Goal: Obtain resource: Download file/media

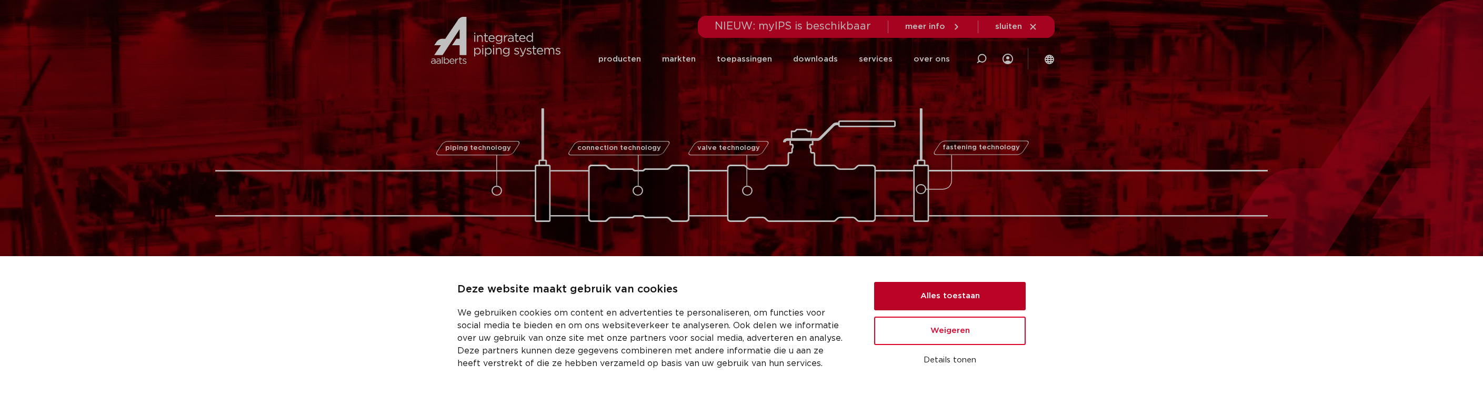
click at [962, 297] on button "Alles toestaan" at bounding box center [950, 296] width 152 height 28
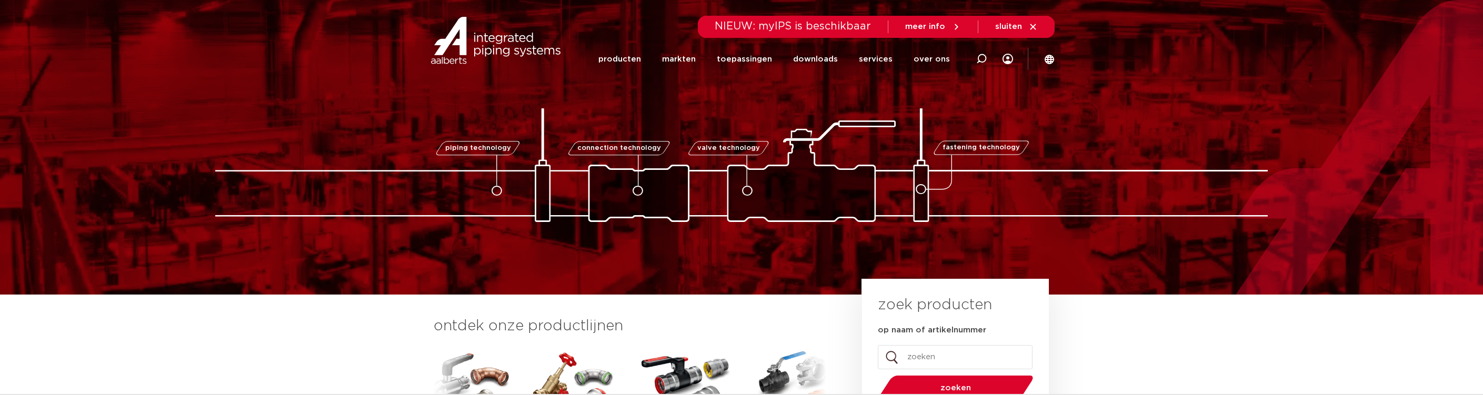
click at [934, 347] on input "op naam of artikelnummer" at bounding box center [955, 357] width 155 height 24
type input "123460699"
click at [875, 375] on button "zoeken" at bounding box center [956, 388] width 163 height 27
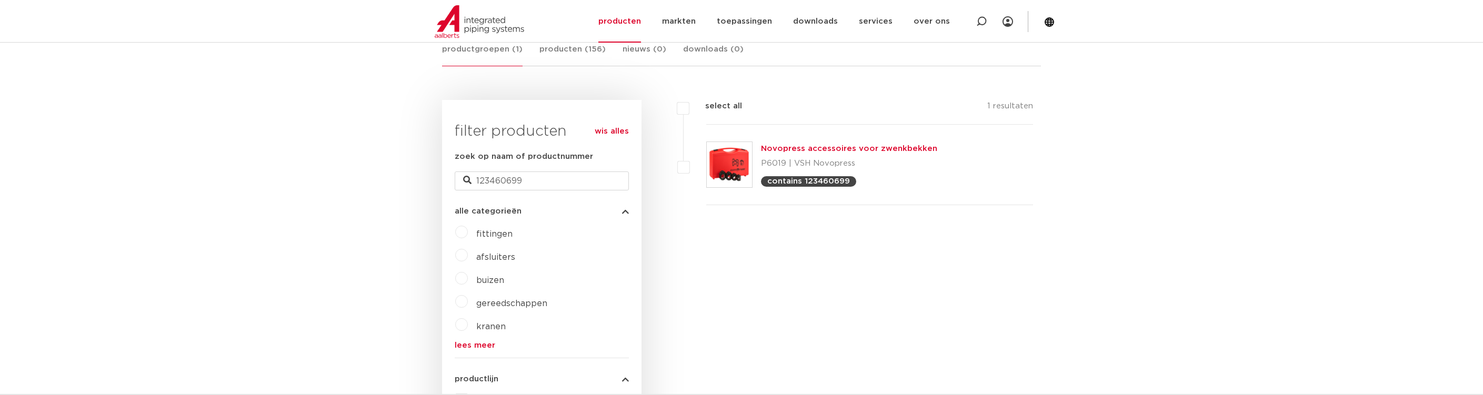
click at [845, 146] on link "Novopress accessoires voor zwenkbekken" at bounding box center [849, 149] width 176 height 8
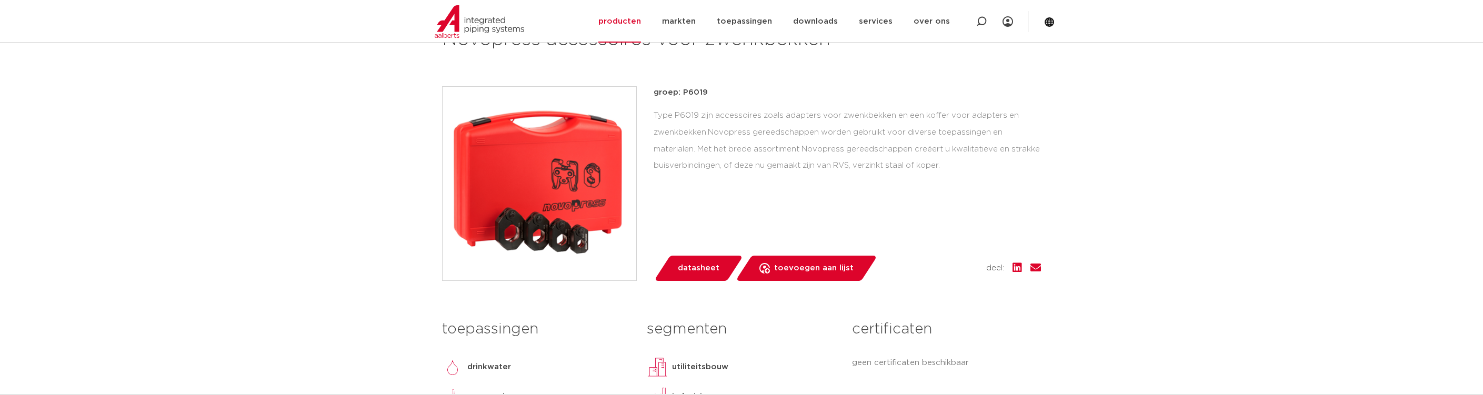
scroll to position [158, 0]
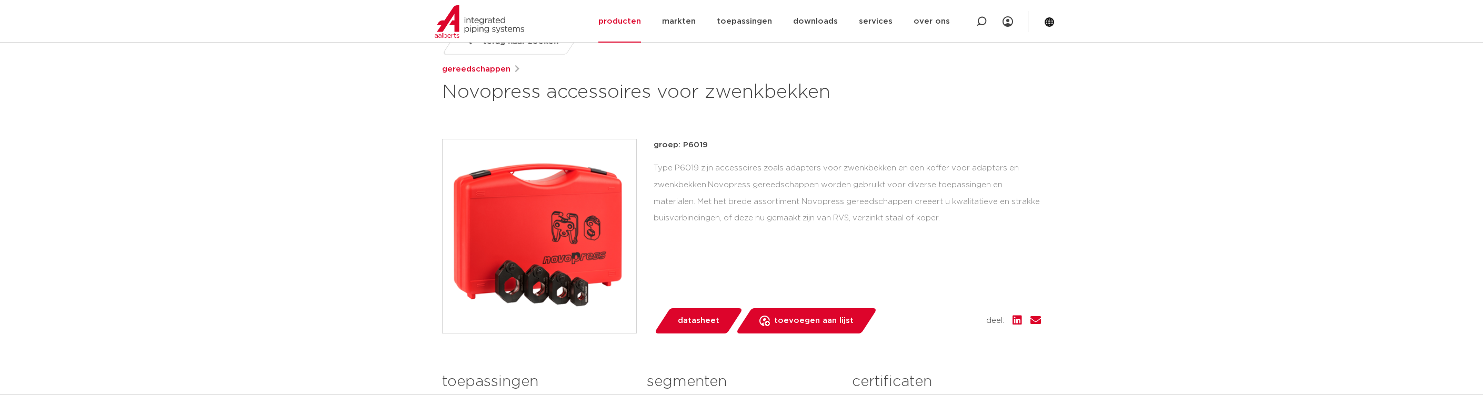
click at [690, 313] on span "datasheet" at bounding box center [699, 321] width 42 height 17
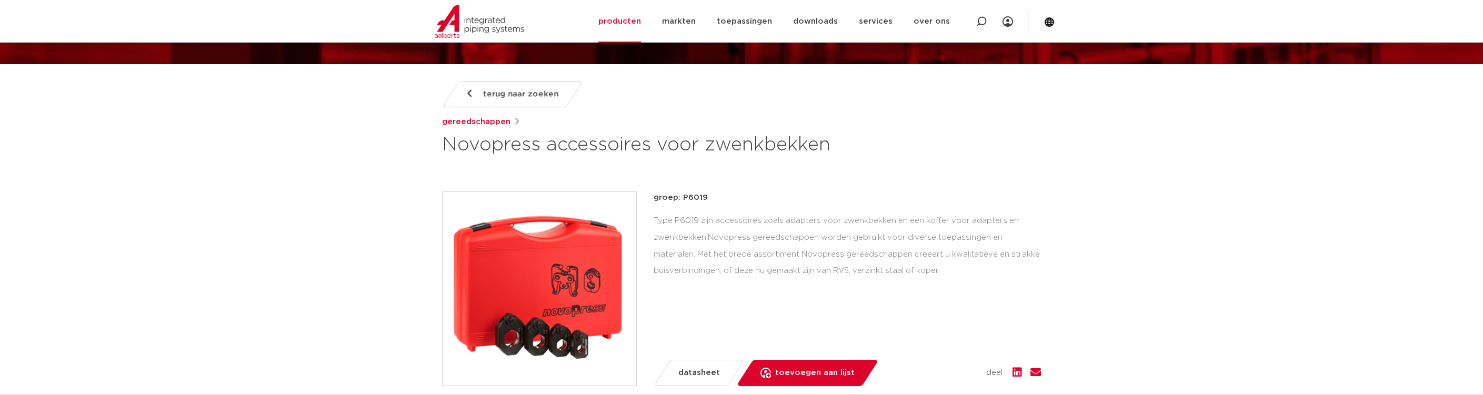
scroll to position [0, 0]
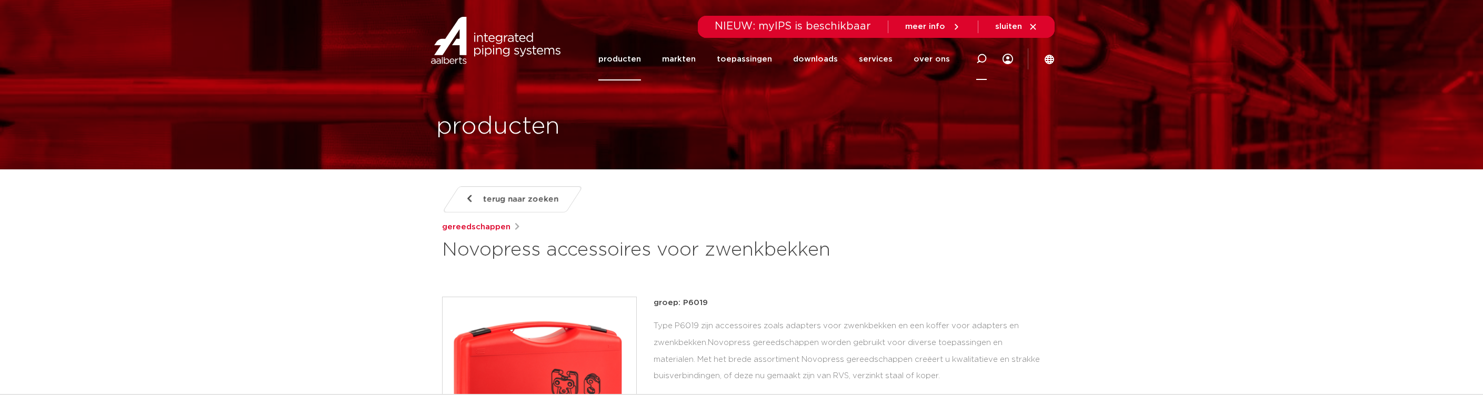
click at [984, 58] on icon at bounding box center [981, 59] width 11 height 11
click at [698, 48] on input "zwenk" at bounding box center [829, 57] width 331 height 21
type input "zwenkbekken"
click button "Zoeken" at bounding box center [0, 0] width 0 height 0
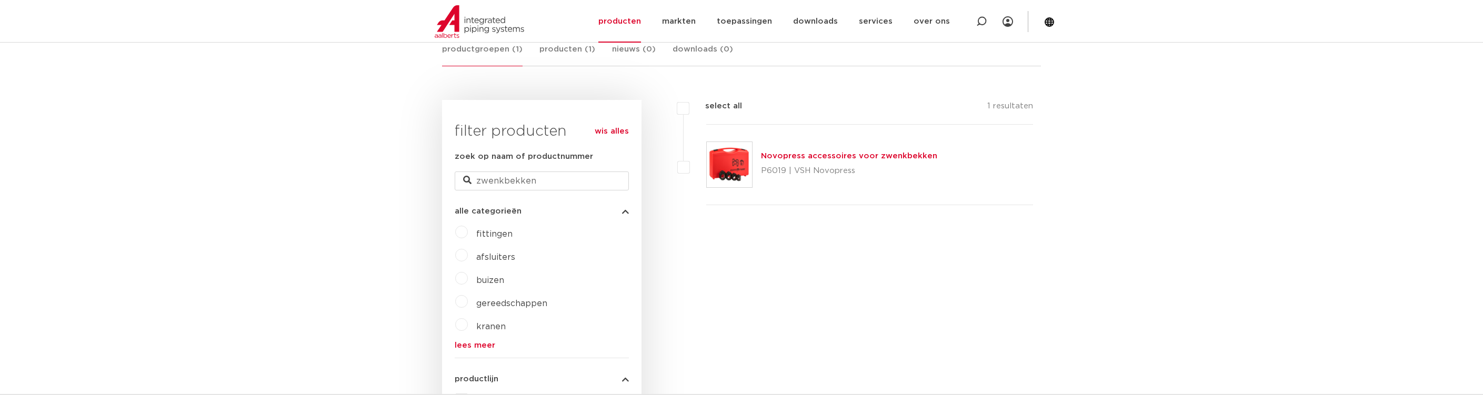
scroll to position [211, 0]
click at [881, 156] on link "Novopress accessoires voor zwenkbekken" at bounding box center [849, 156] width 176 height 8
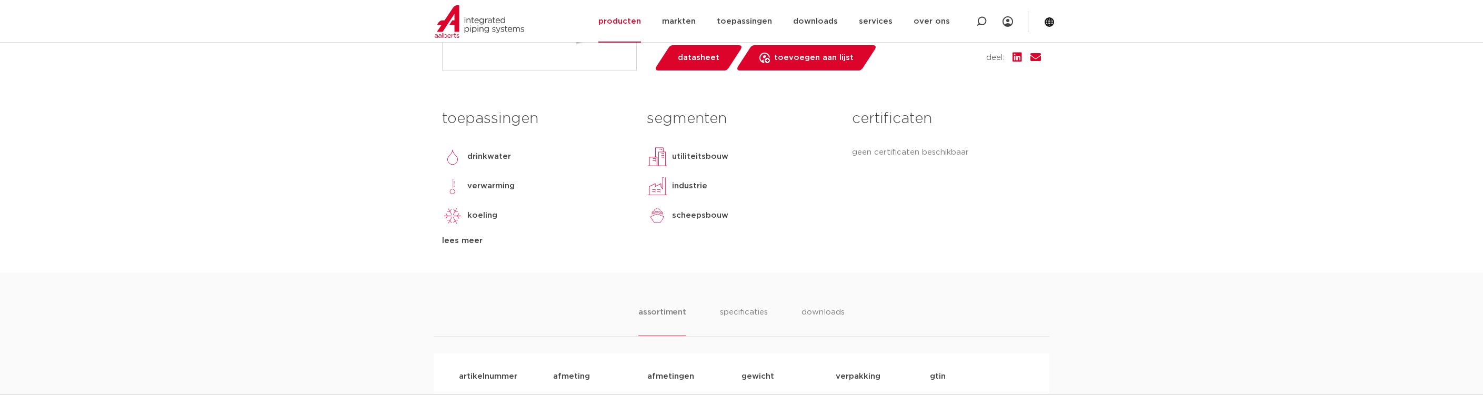
scroll to position [474, 0]
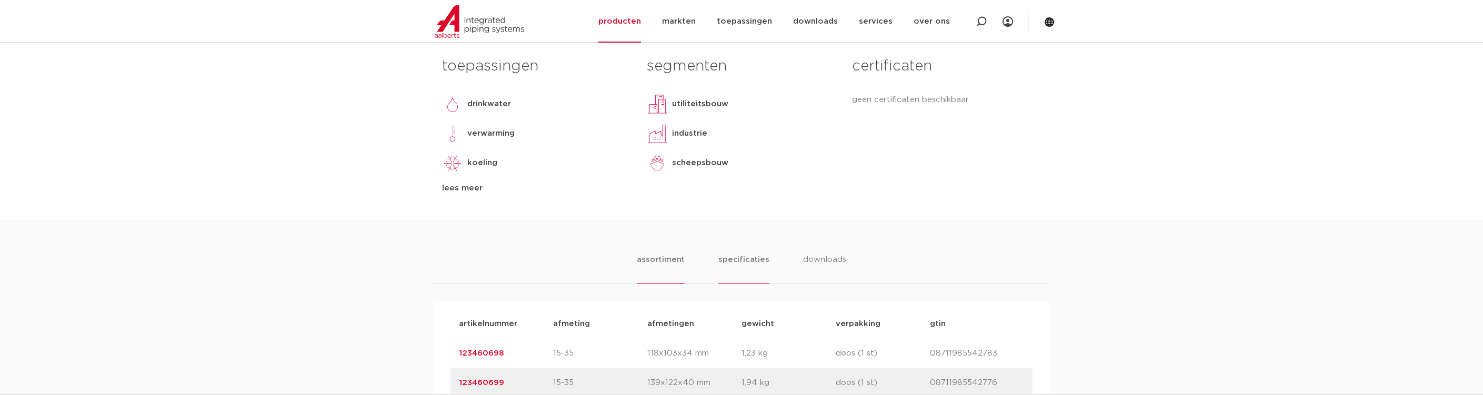
click at [735, 277] on li "specificaties" at bounding box center [743, 269] width 51 height 30
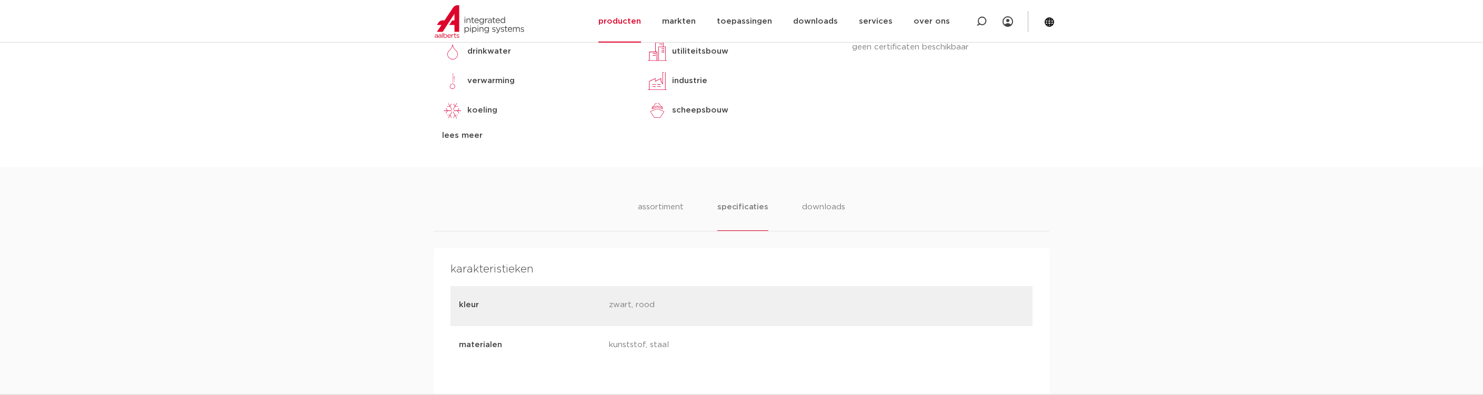
scroll to position [421, 0]
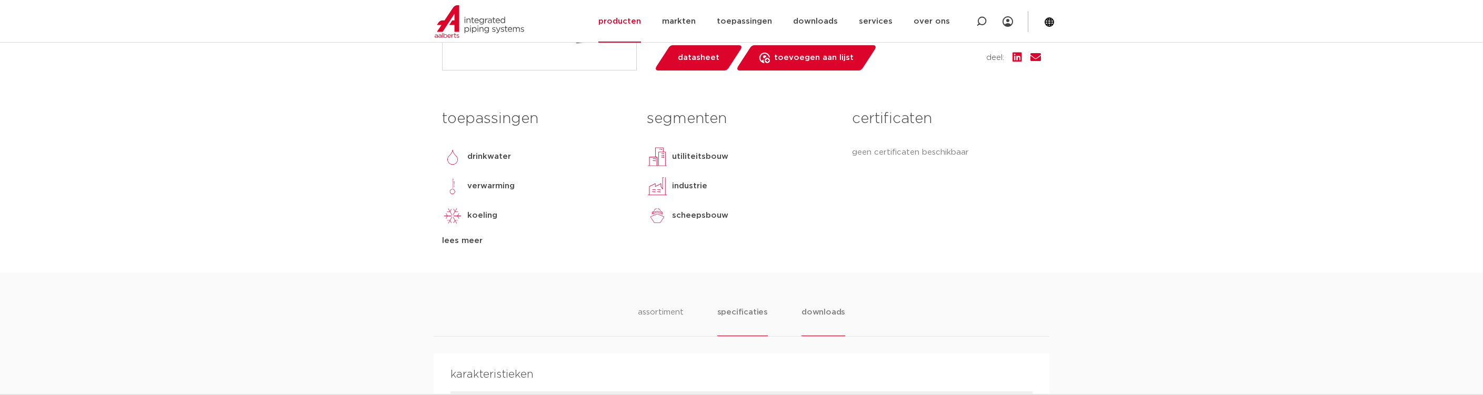
click at [836, 332] on li "downloads" at bounding box center [824, 321] width 44 height 30
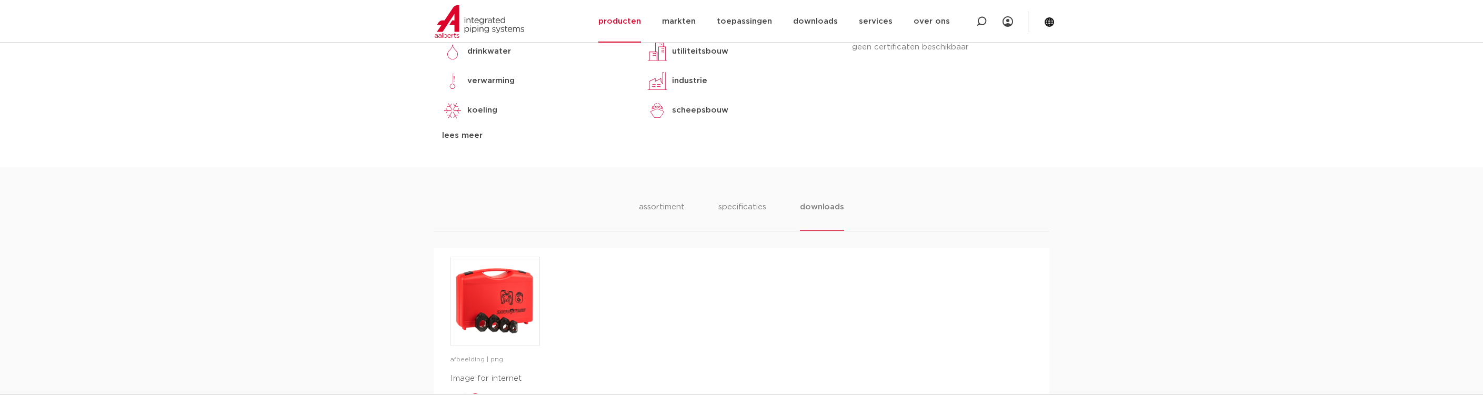
scroll to position [632, 0]
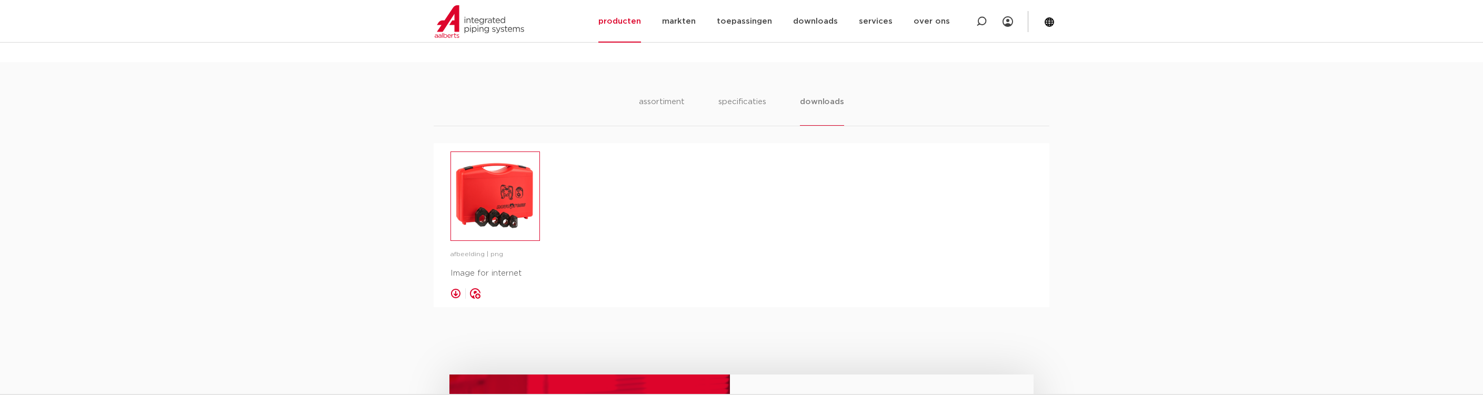
click at [524, 217] on img at bounding box center [495, 196] width 88 height 88
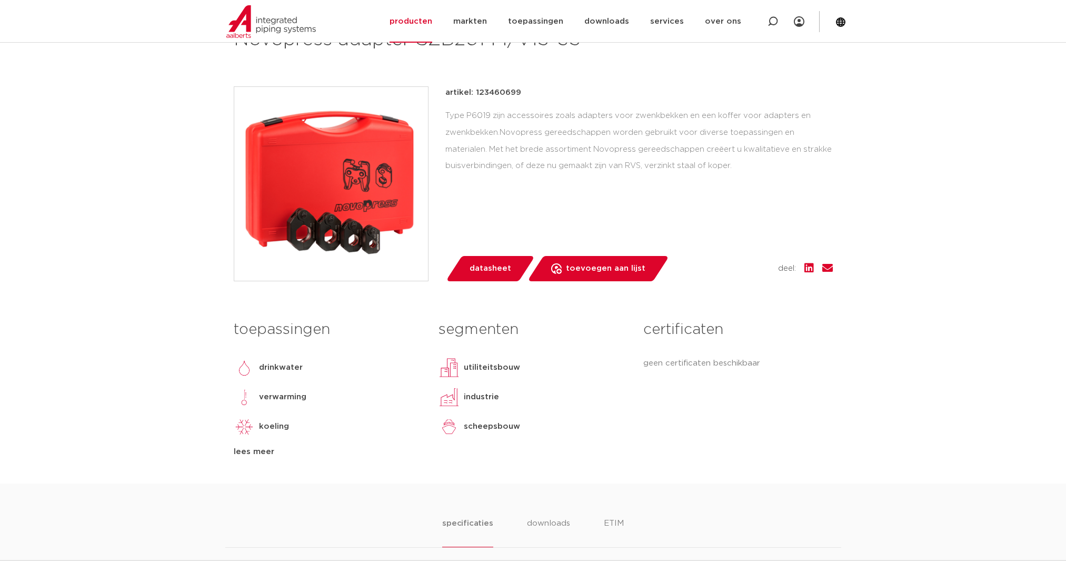
scroll to position [368, 0]
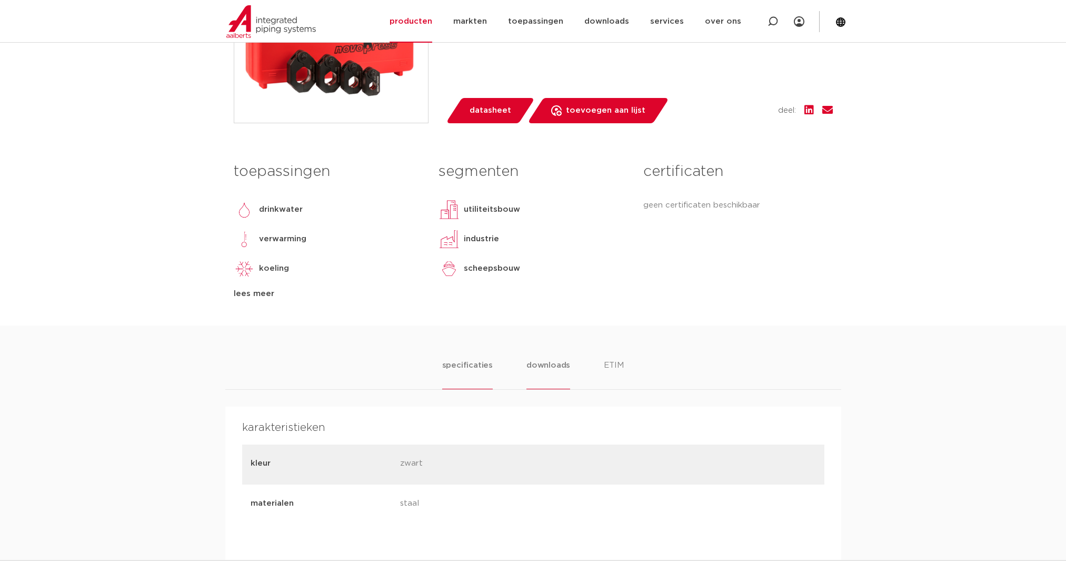
click at [534, 370] on li "downloads" at bounding box center [548, 374] width 44 height 30
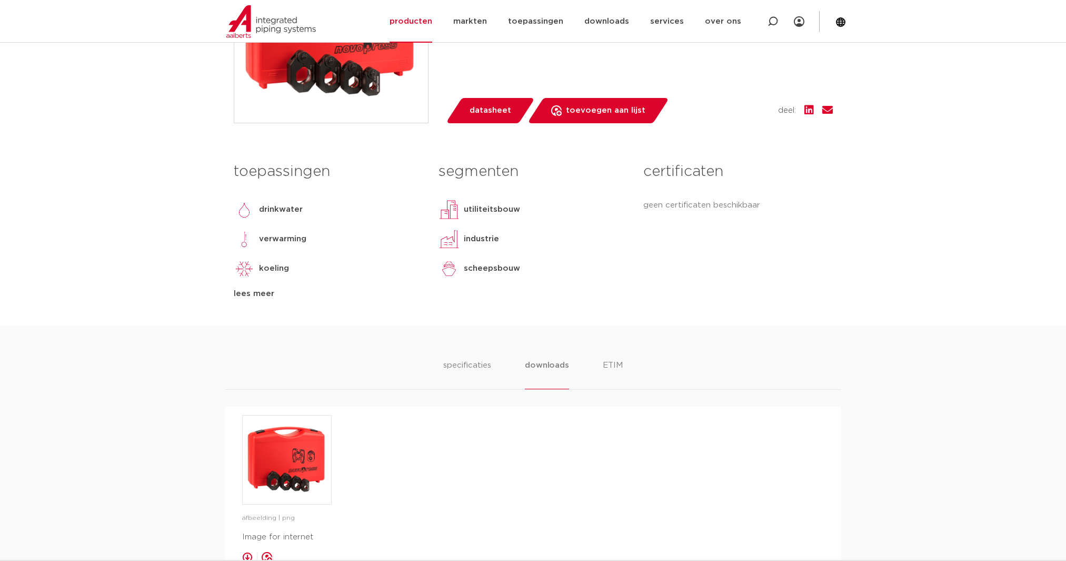
scroll to position [526, 0]
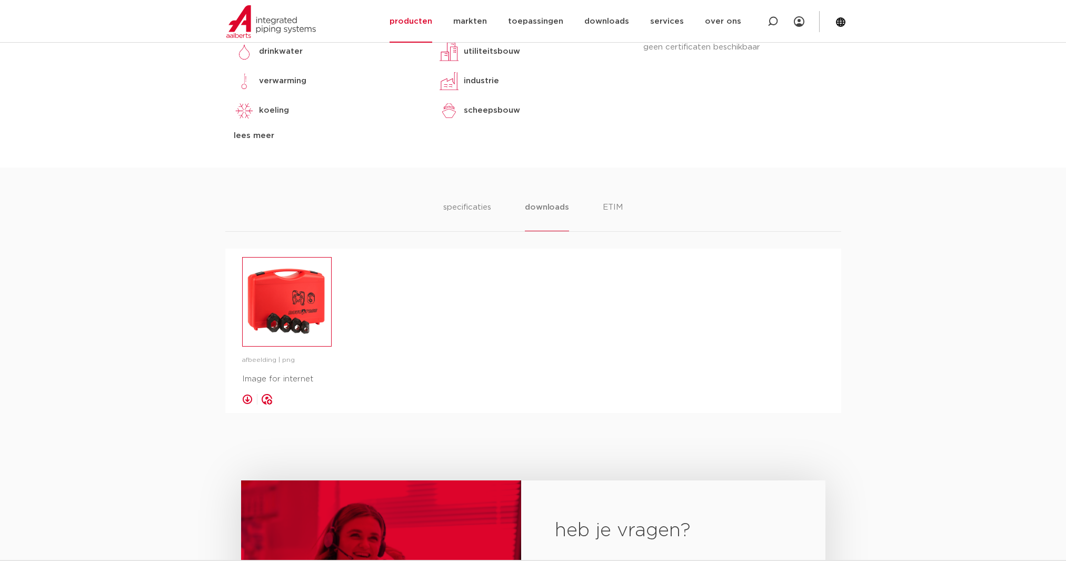
click at [282, 292] on img at bounding box center [287, 301] width 88 height 88
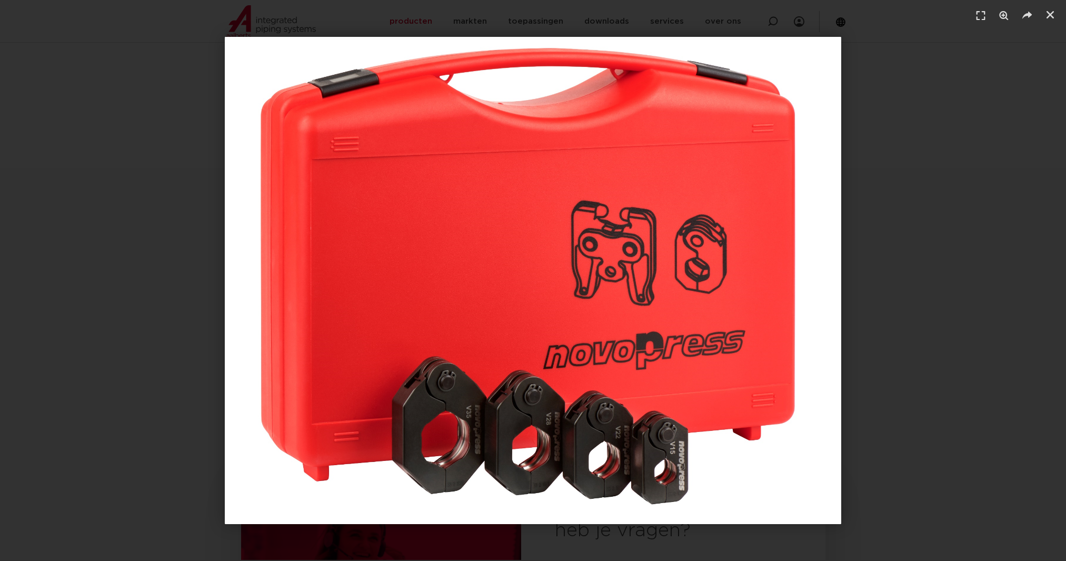
click at [1027, 133] on div "1 / 1" at bounding box center [533, 280] width 992 height 487
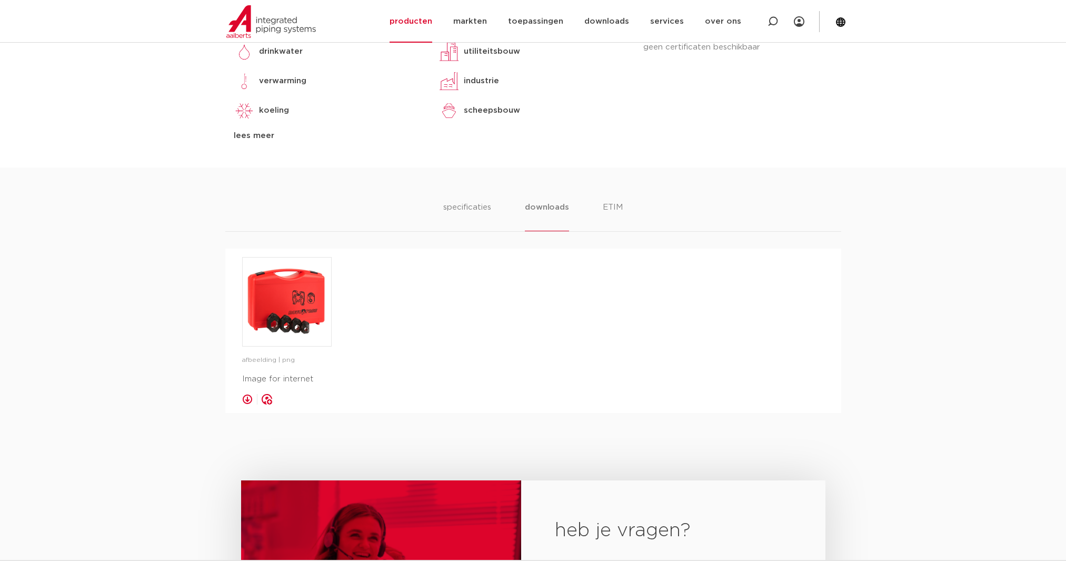
click at [249, 397] on link at bounding box center [247, 399] width 11 height 11
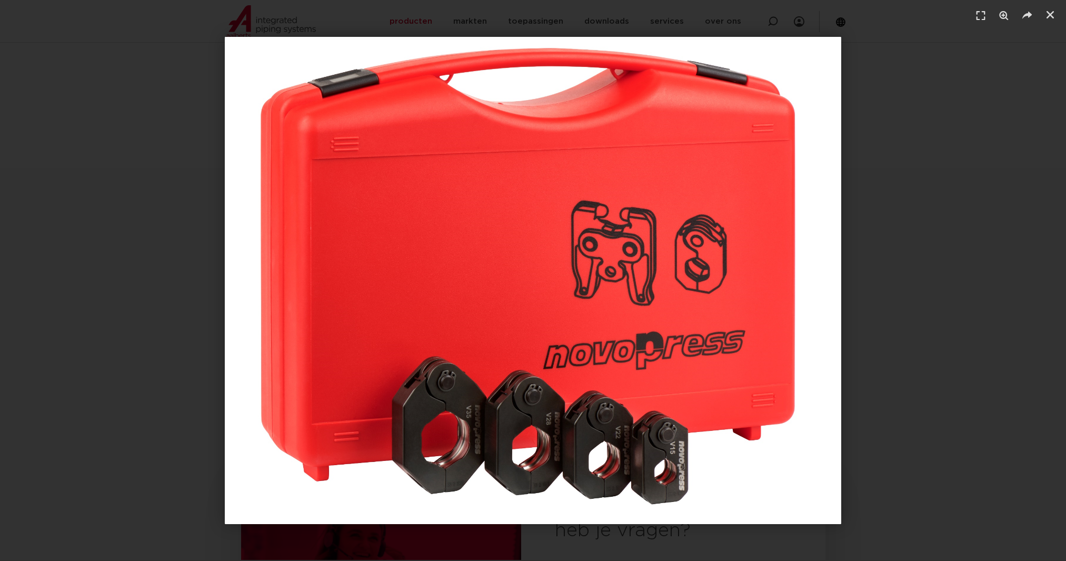
click at [916, 86] on div "1 / 1" at bounding box center [533, 280] width 992 height 487
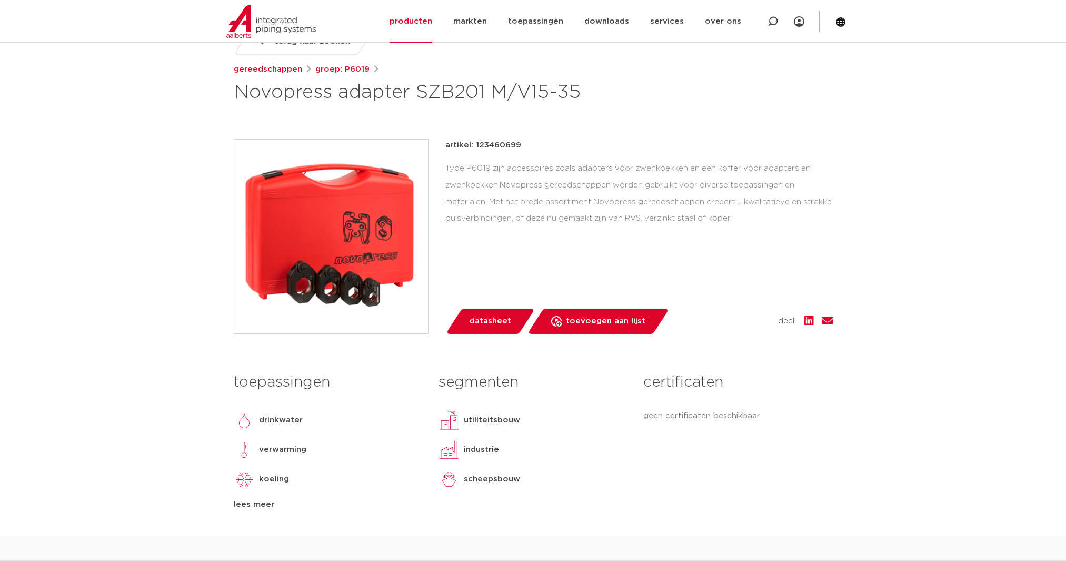
scroll to position [53, 0]
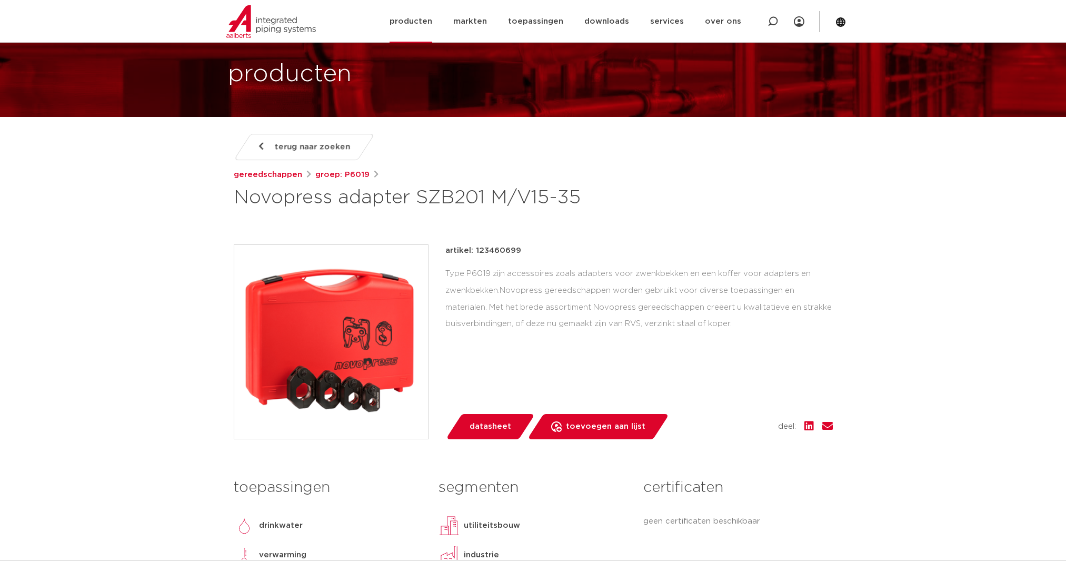
click at [431, 22] on link "producten" at bounding box center [410, 21] width 43 height 43
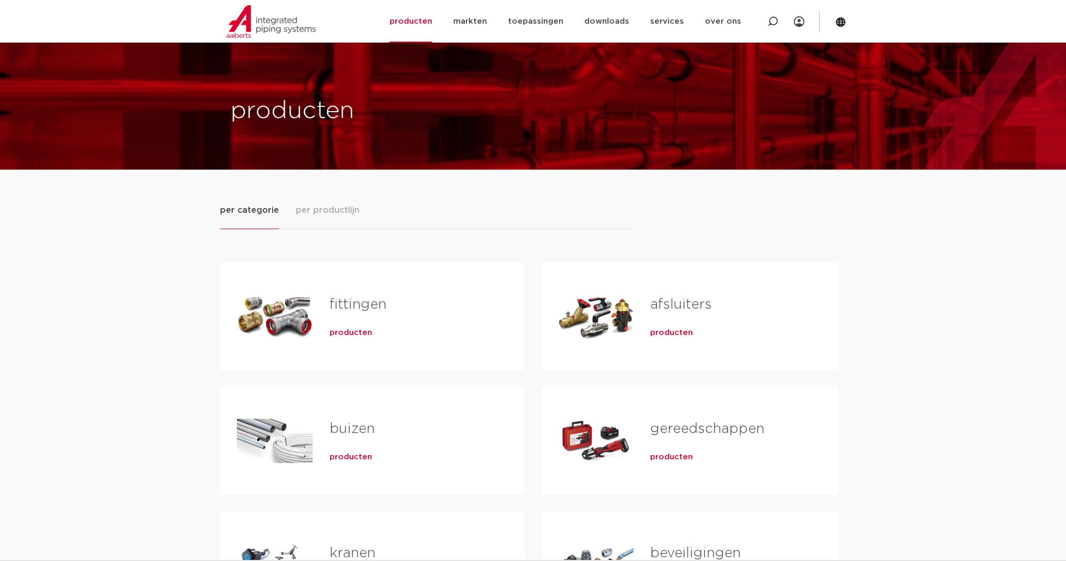
scroll to position [158, 0]
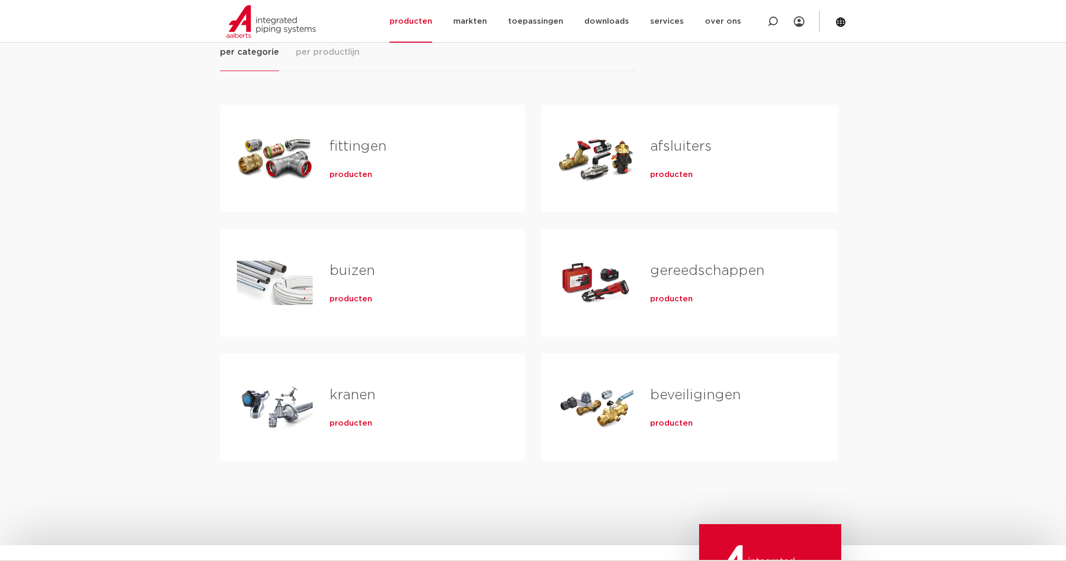
click at [713, 266] on link "gereedschappen" at bounding box center [707, 271] width 114 height 14
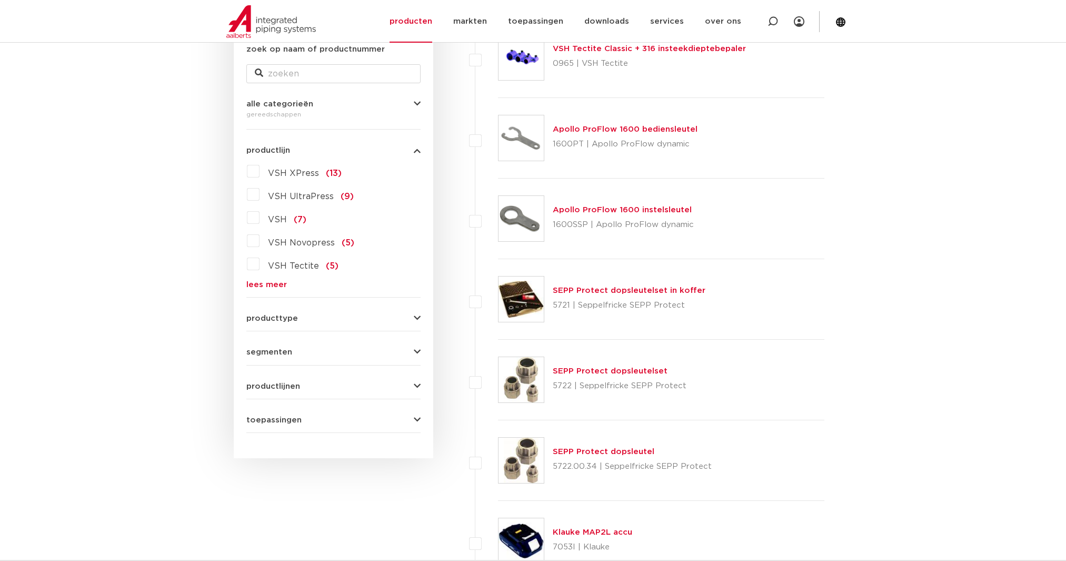
scroll to position [316, 0]
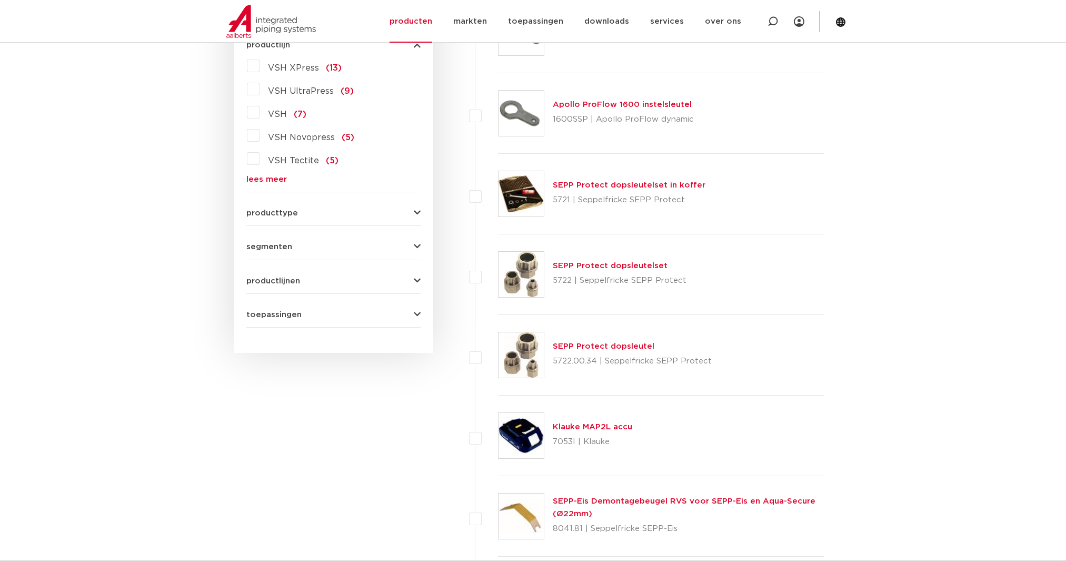
click at [327, 135] on span "VSH Novopress" at bounding box center [301, 137] width 67 height 8
click at [0, 0] on input "VSH Novopress (5)" at bounding box center [0, 0] width 0 height 0
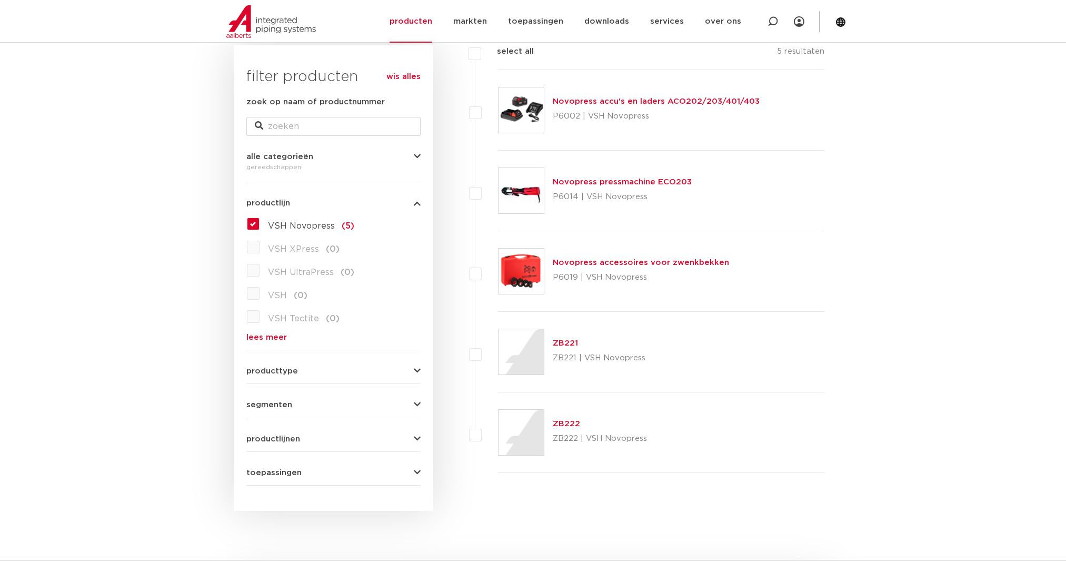
scroll to position [53, 0]
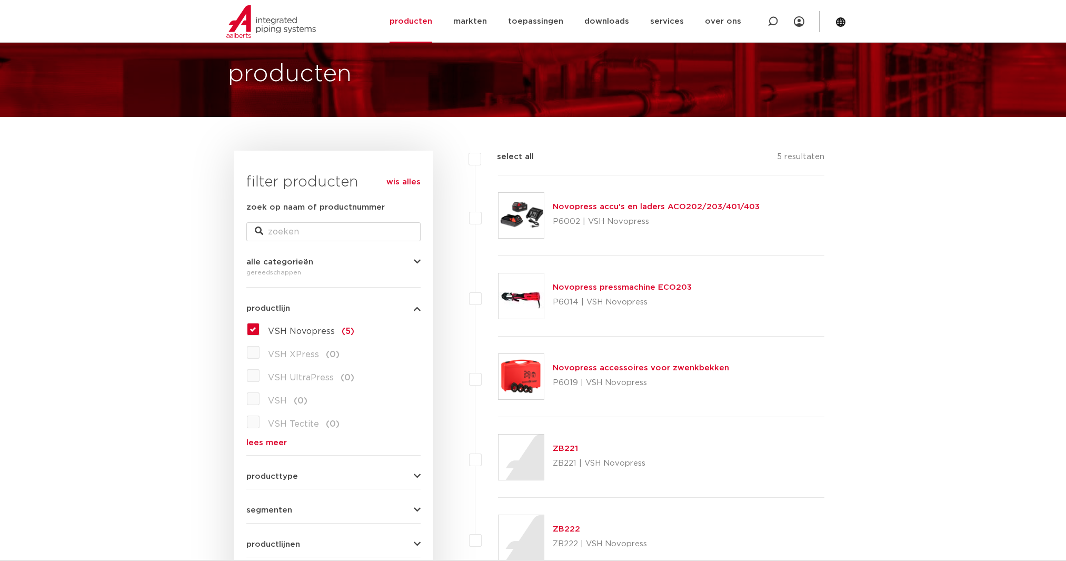
click at [610, 366] on link "Novopress accessoires voor zwenkbekken" at bounding box center [641, 368] width 176 height 8
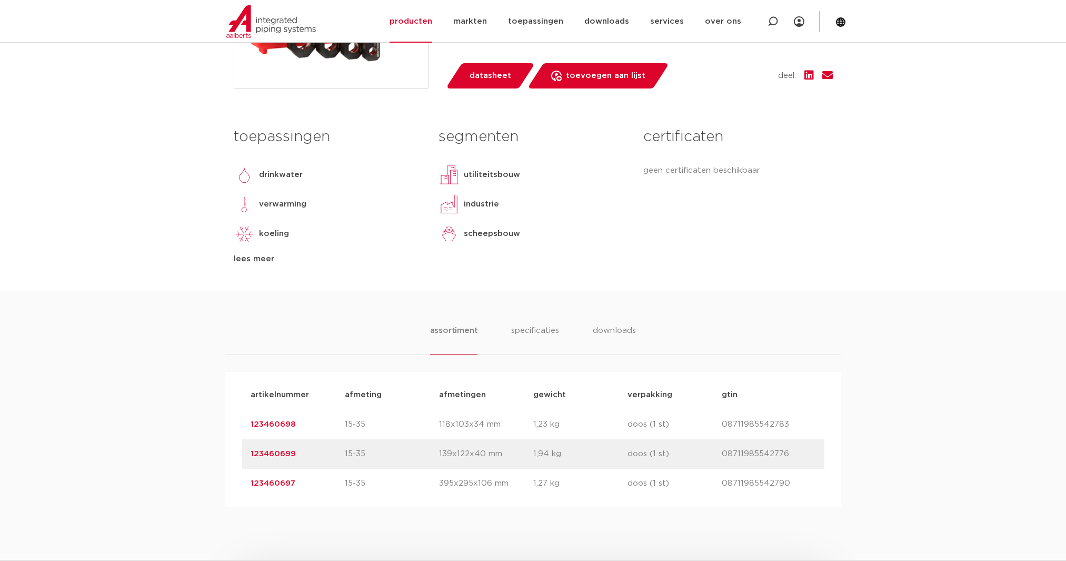
scroll to position [474, 0]
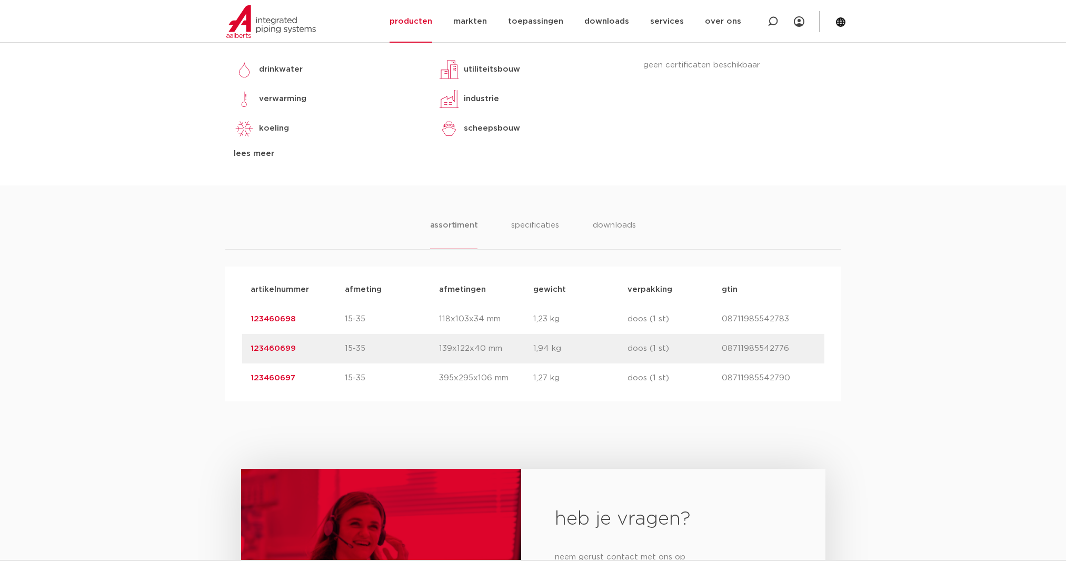
click at [274, 319] on link "123460698" at bounding box center [273, 319] width 45 height 8
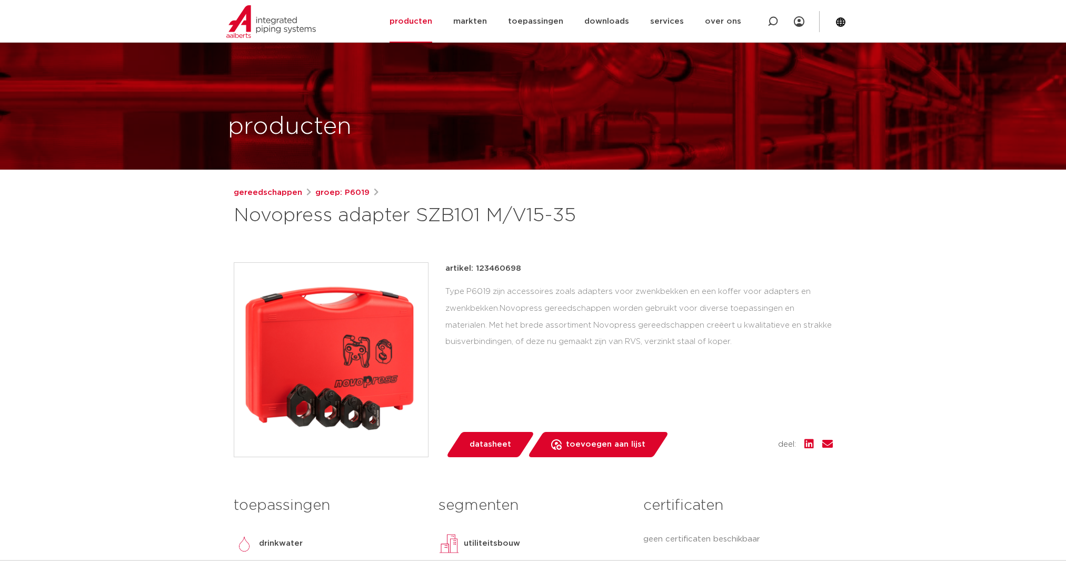
scroll to position [158, 0]
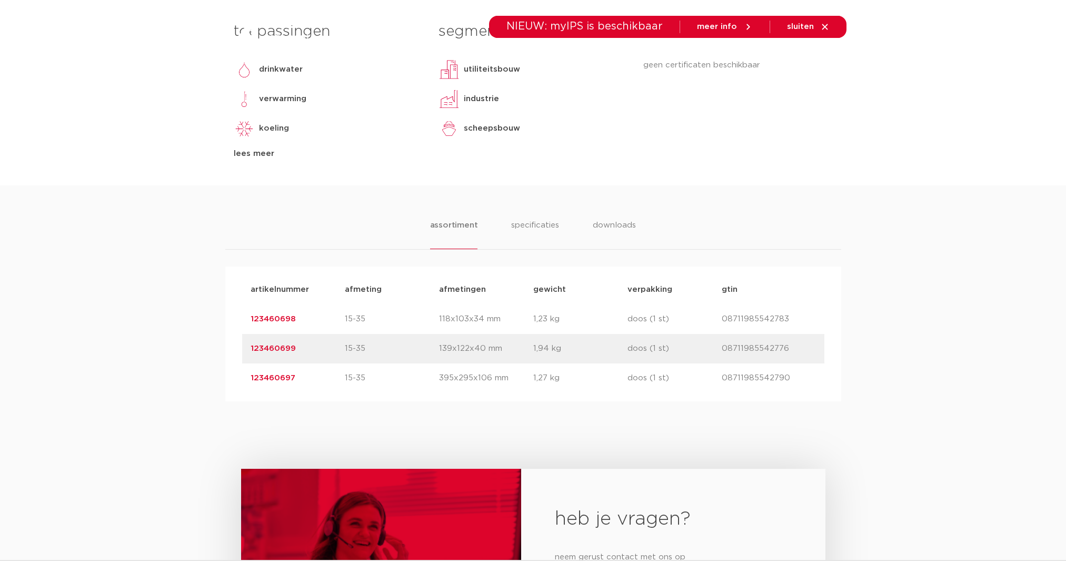
click at [283, 352] on link "123460699" at bounding box center [273, 348] width 45 height 8
click at [267, 380] on link "123460697" at bounding box center [273, 378] width 45 height 8
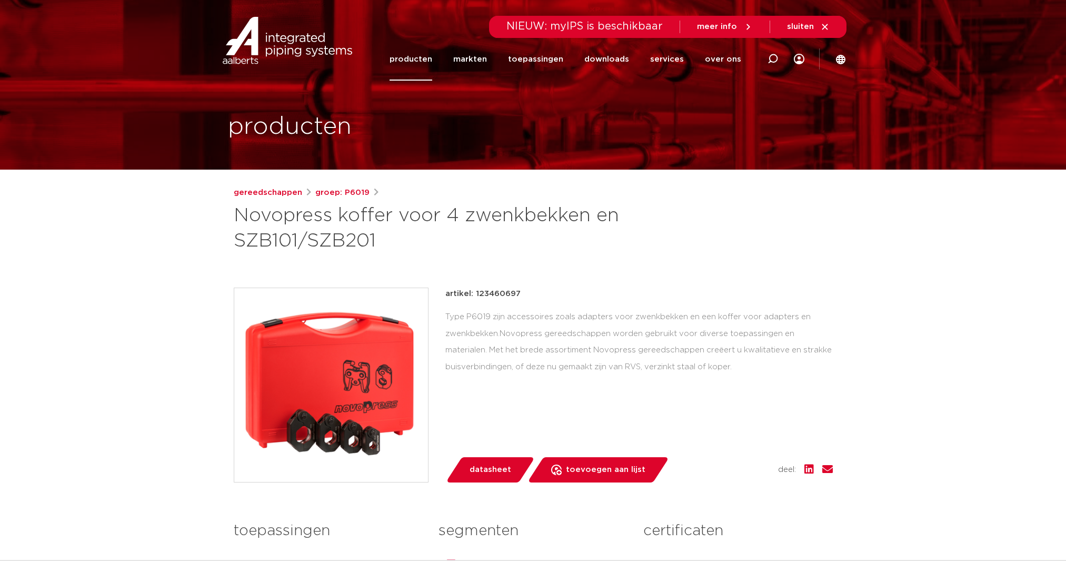
click at [336, 248] on h1 "Novopress koffer voor 4 zwenkbekken en SZB101/SZB201" at bounding box center [431, 228] width 395 height 51
copy h1 "SZB201"
click at [779, 58] on div at bounding box center [773, 58] width 42 height 43
paste input "SZB201"
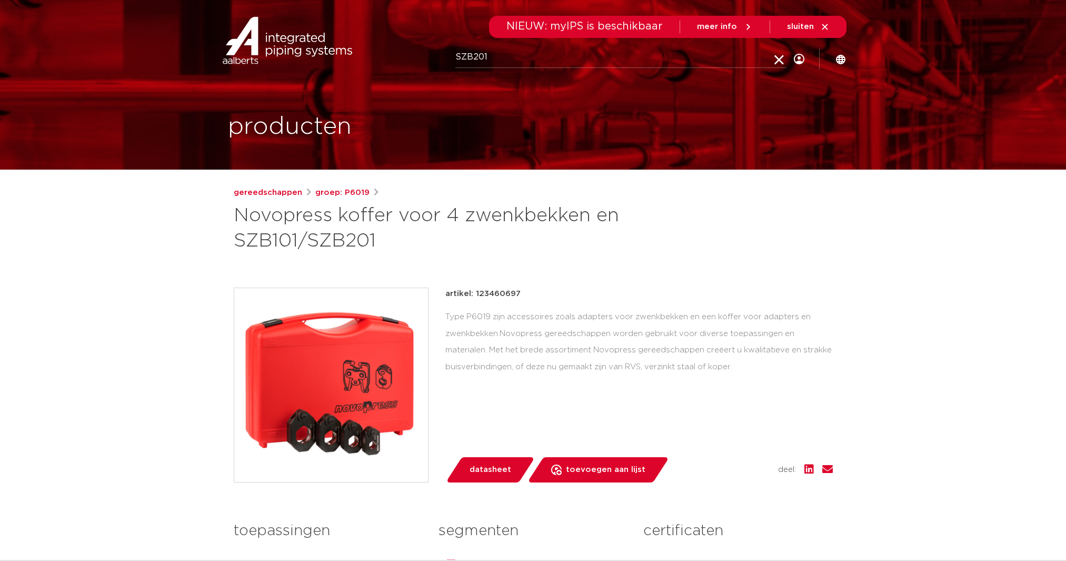
type input "SZB201"
click button "Zoeken" at bounding box center [0, 0] width 0 height 0
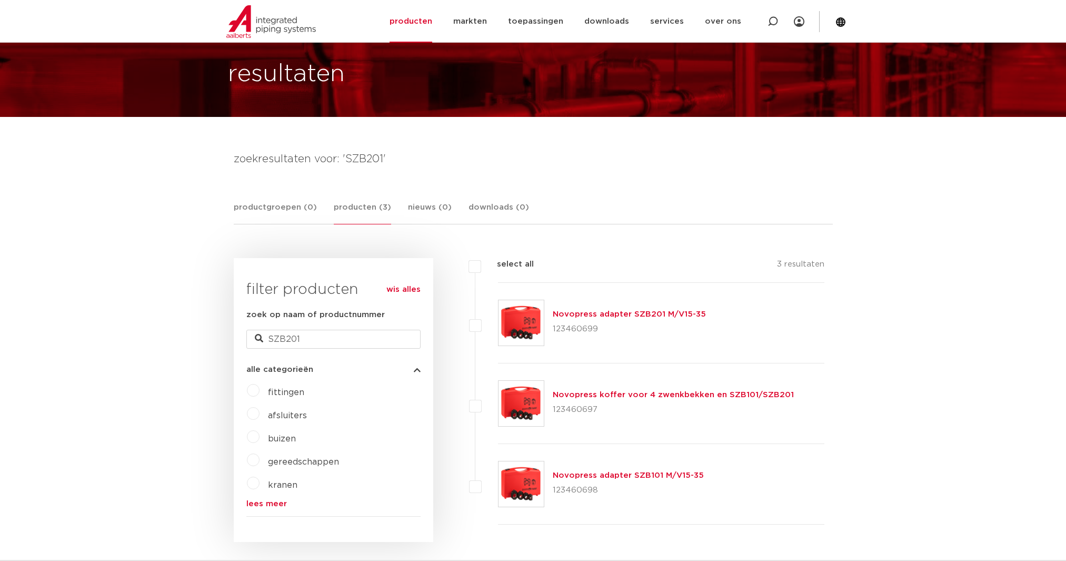
scroll to position [53, 0]
click at [671, 316] on link "Novopress adapter SZB201 M/V15-35" at bounding box center [629, 314] width 153 height 8
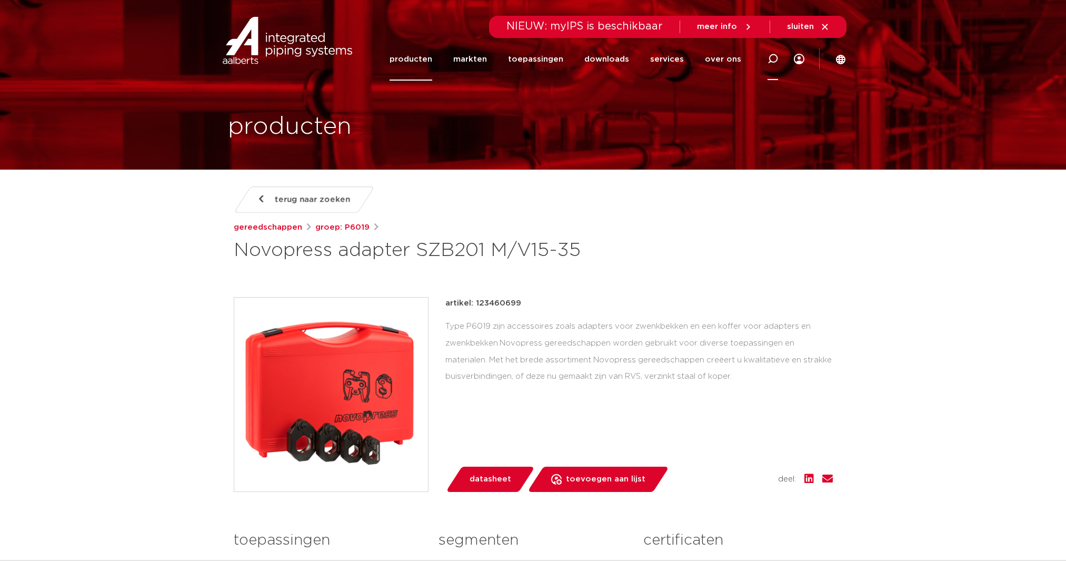
click at [774, 57] on icon at bounding box center [772, 59] width 11 height 11
paste input "SZB201"
type input "SZB201"
click button "Zoeken" at bounding box center [0, 0] width 0 height 0
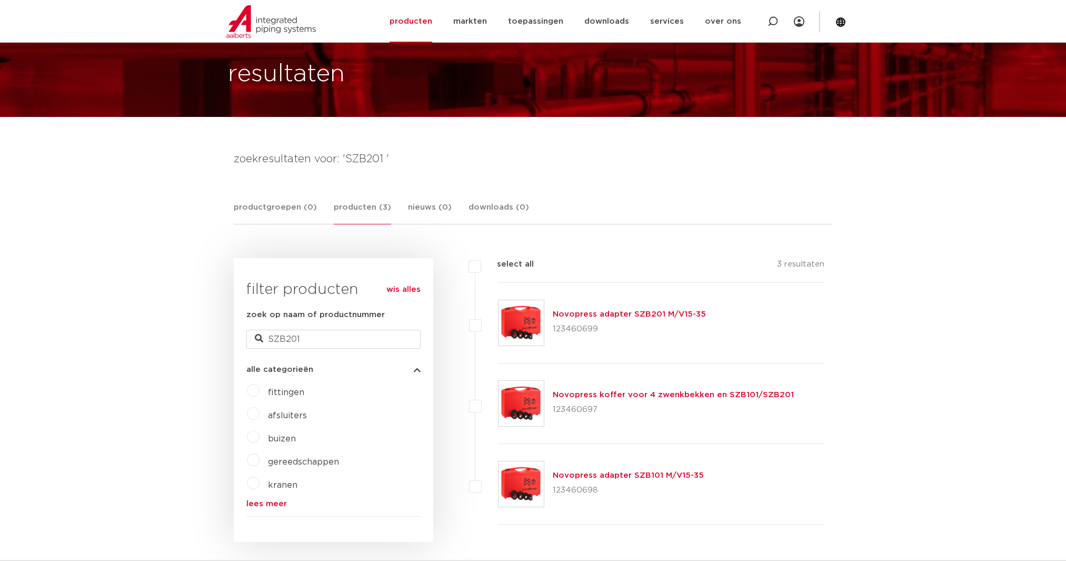
scroll to position [53, 0]
click at [665, 315] on link "Novopress adapter SZB201 M/V15-35" at bounding box center [629, 314] width 153 height 8
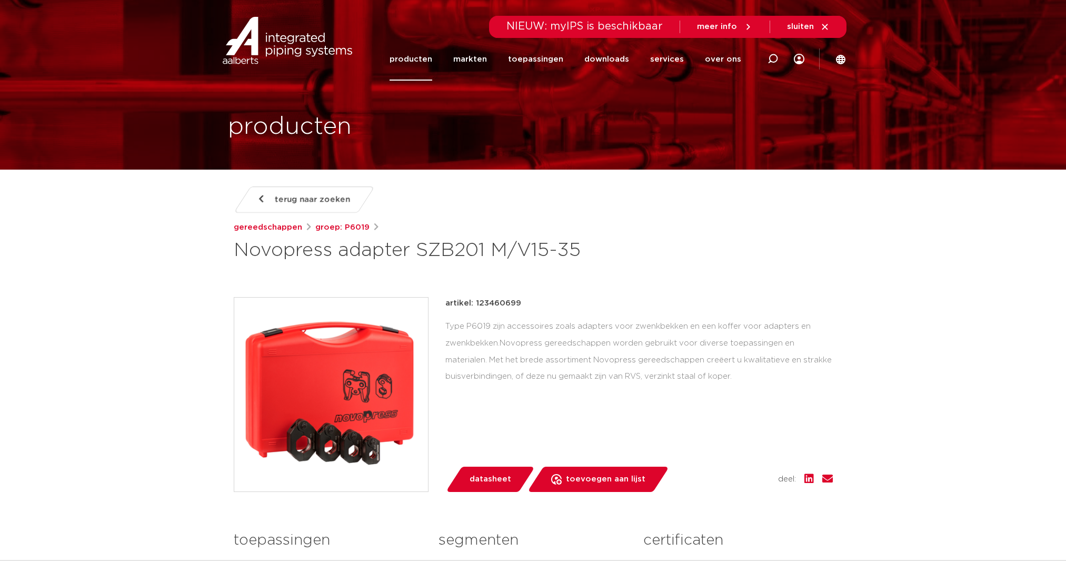
scroll to position [158, 0]
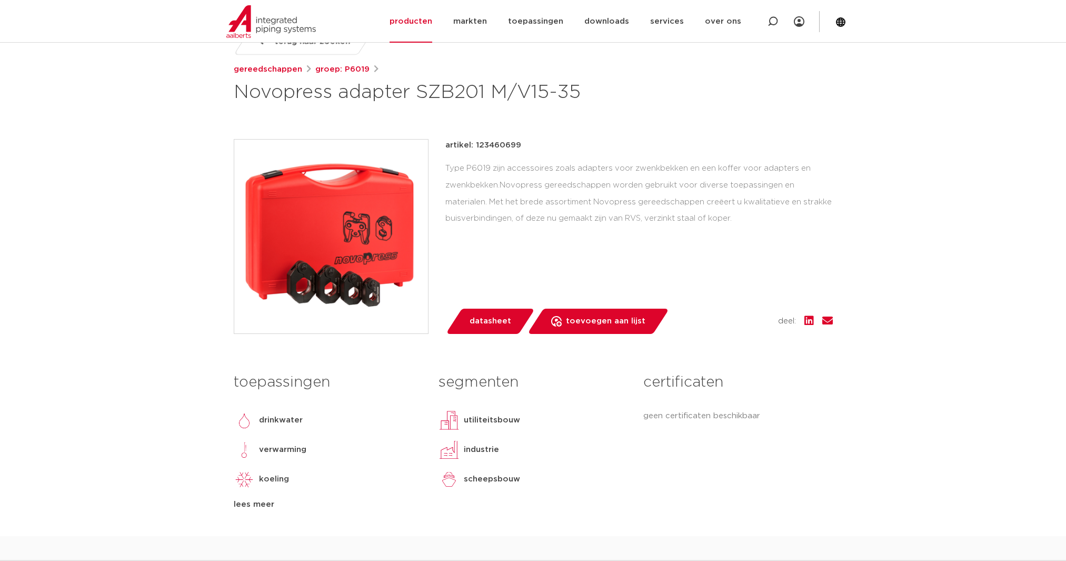
click at [497, 325] on span "datasheet" at bounding box center [490, 321] width 42 height 17
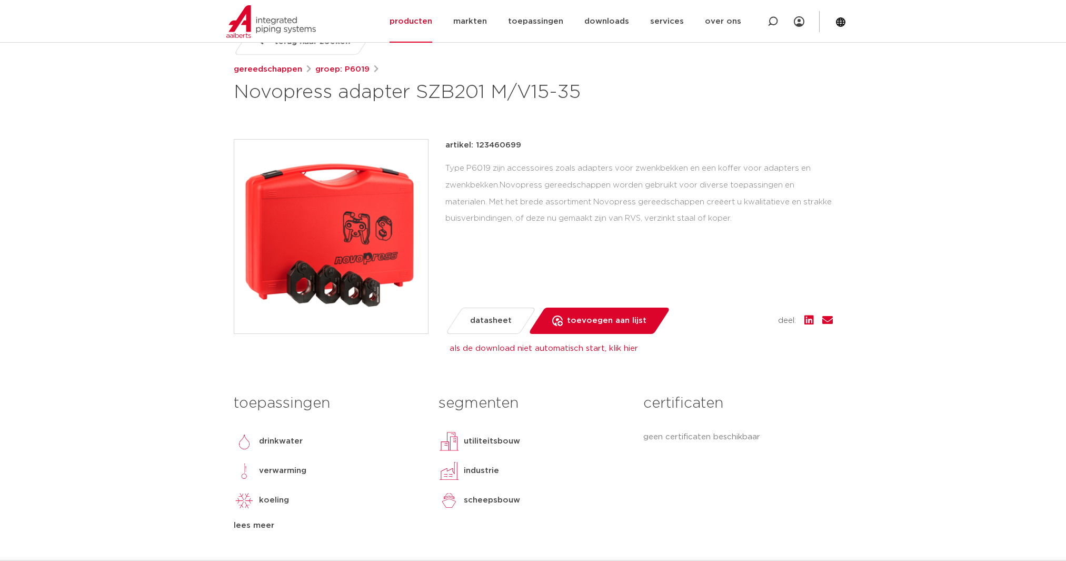
click at [588, 349] on link "als de download niet automatisch start, klik hier" at bounding box center [543, 348] width 188 height 8
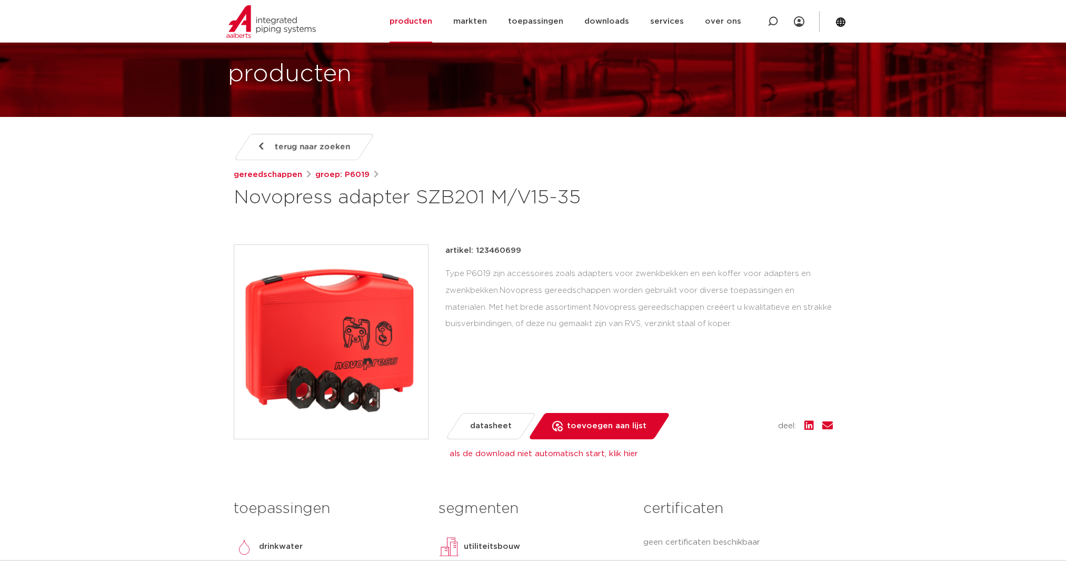
scroll to position [211, 0]
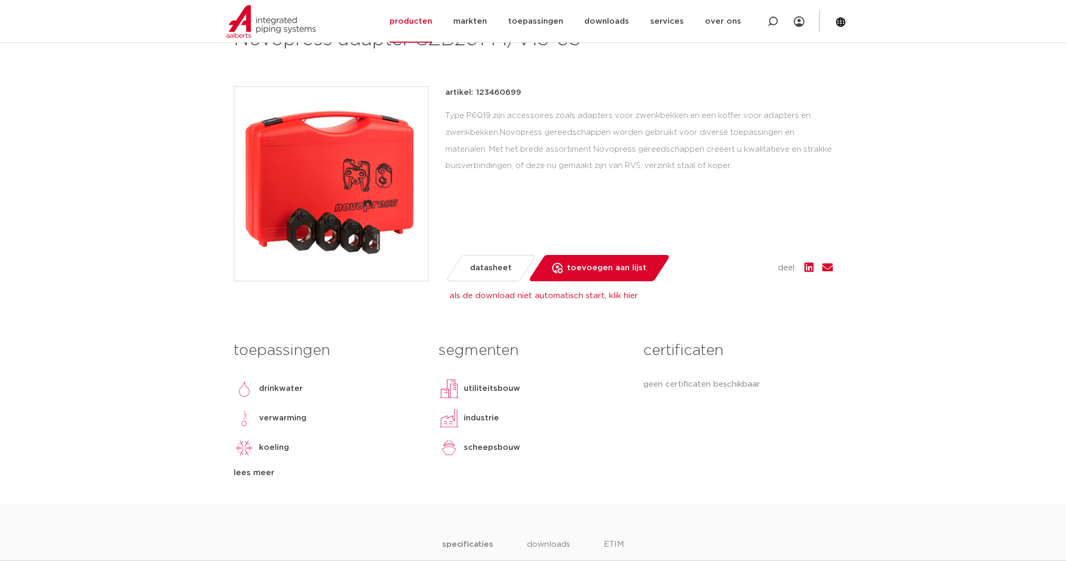
drag, startPoint x: 488, startPoint y: 277, endPoint x: 510, endPoint y: 291, distance: 25.6
click at [489, 277] on link "datasheet" at bounding box center [490, 268] width 91 height 26
click at [598, 302] on div "als de download niet automatisch start, klik hier PDF generatie is niet gelukt,…" at bounding box center [748, 295] width 599 height 13
click at [609, 296] on link "als de download niet automatisch start, klik hier" at bounding box center [543, 296] width 188 height 8
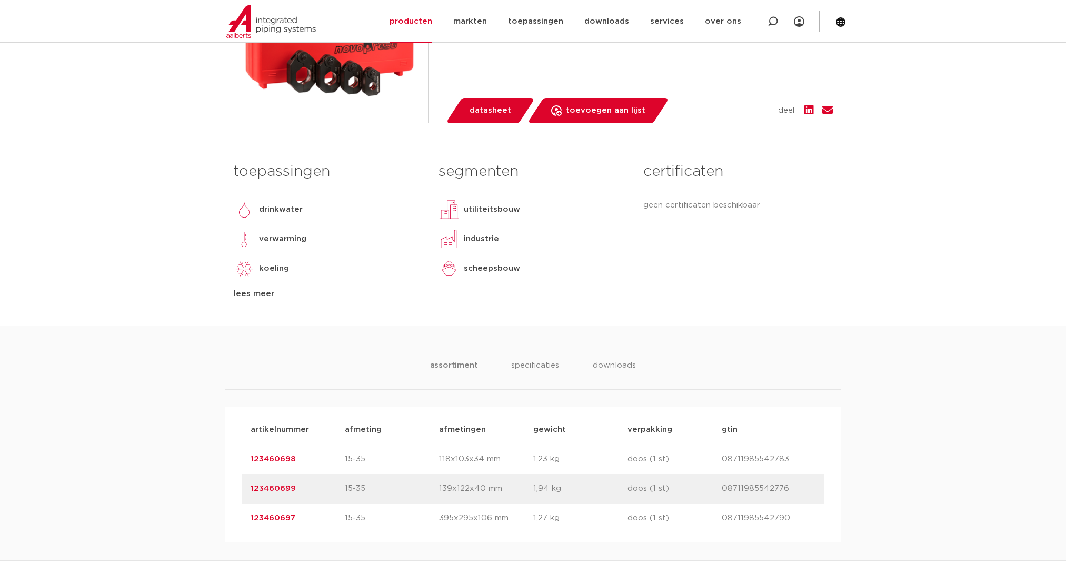
scroll to position [526, 0]
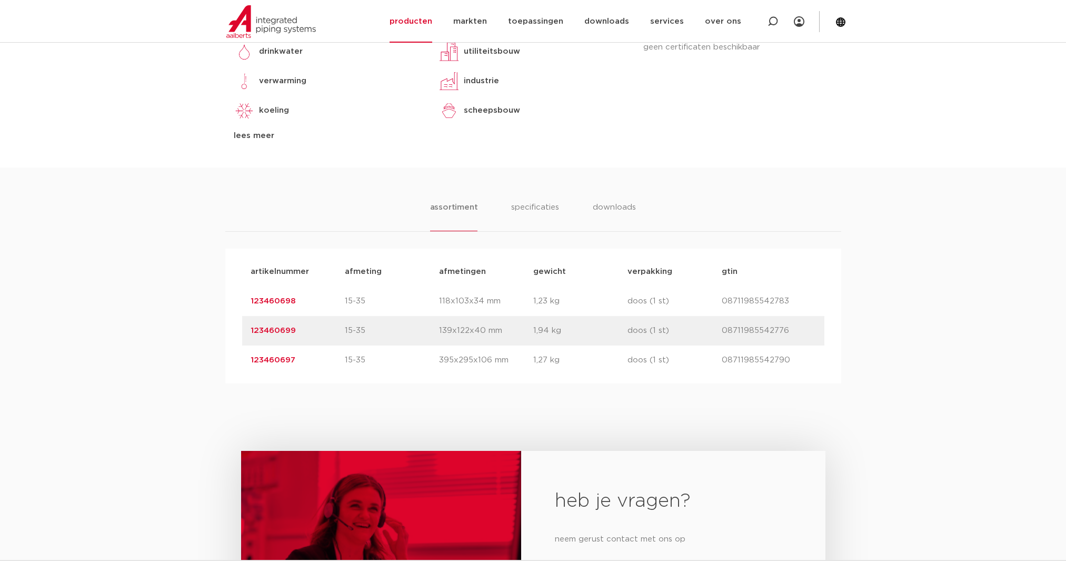
click at [747, 363] on p "08711985542790" at bounding box center [769, 360] width 94 height 13
click at [747, 362] on p "08711985542790" at bounding box center [769, 360] width 94 height 13
click at [748, 361] on p "08711985542790" at bounding box center [769, 360] width 94 height 13
copy p "08711985542790"
click at [273, 361] on link "123460697" at bounding box center [273, 360] width 45 height 8
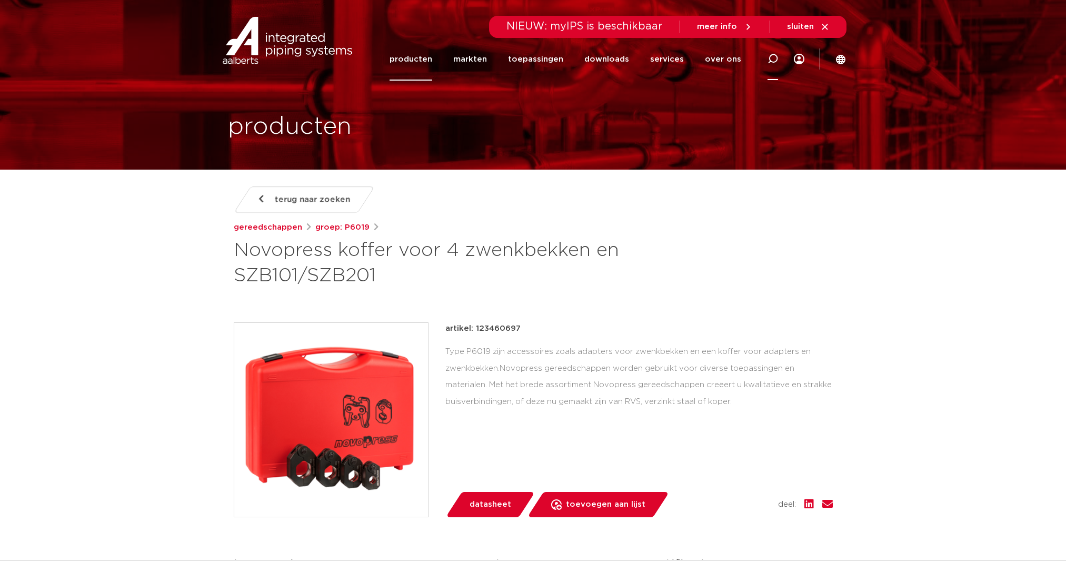
click at [779, 58] on div at bounding box center [773, 58] width 42 height 43
paste input "123460697"
type input "123460697"
click button "Zoeken" at bounding box center [0, 0] width 0 height 0
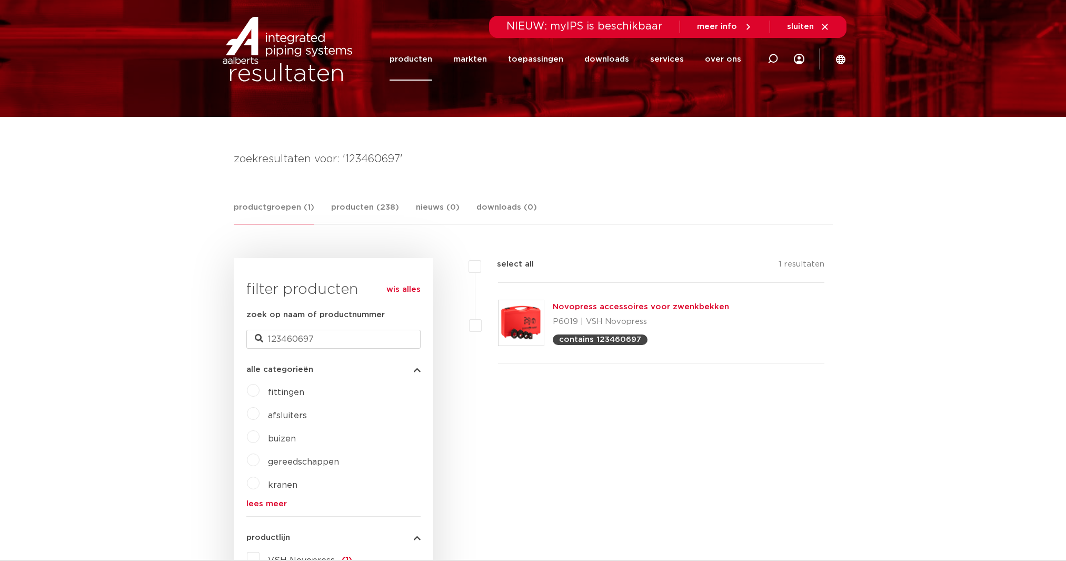
click at [670, 306] on link "Novopress accessoires voor zwenkbekken" at bounding box center [641, 307] width 176 height 8
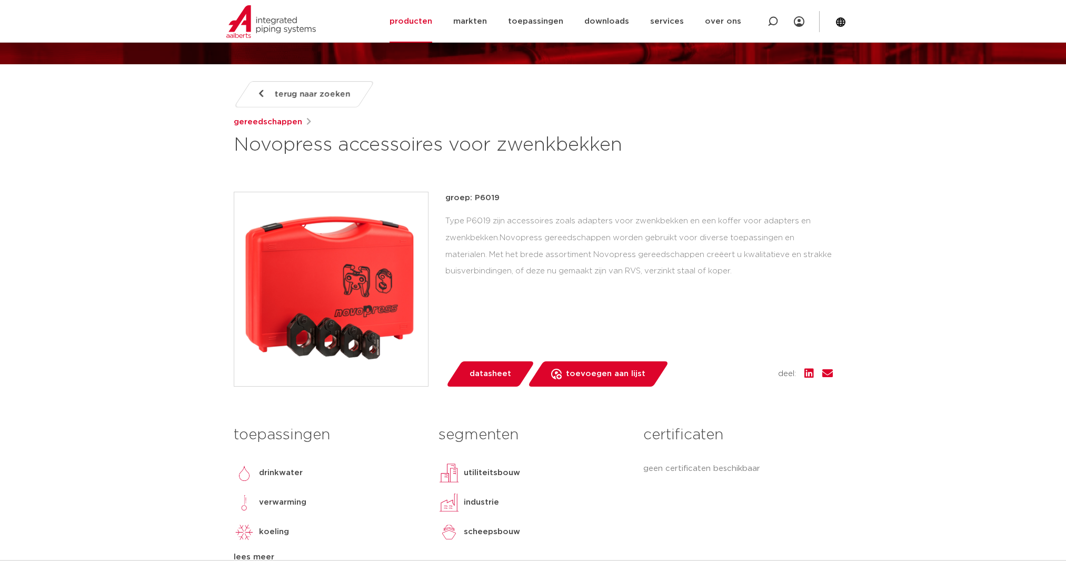
scroll to position [53, 0]
